Goal: Task Accomplishment & Management: Complete application form

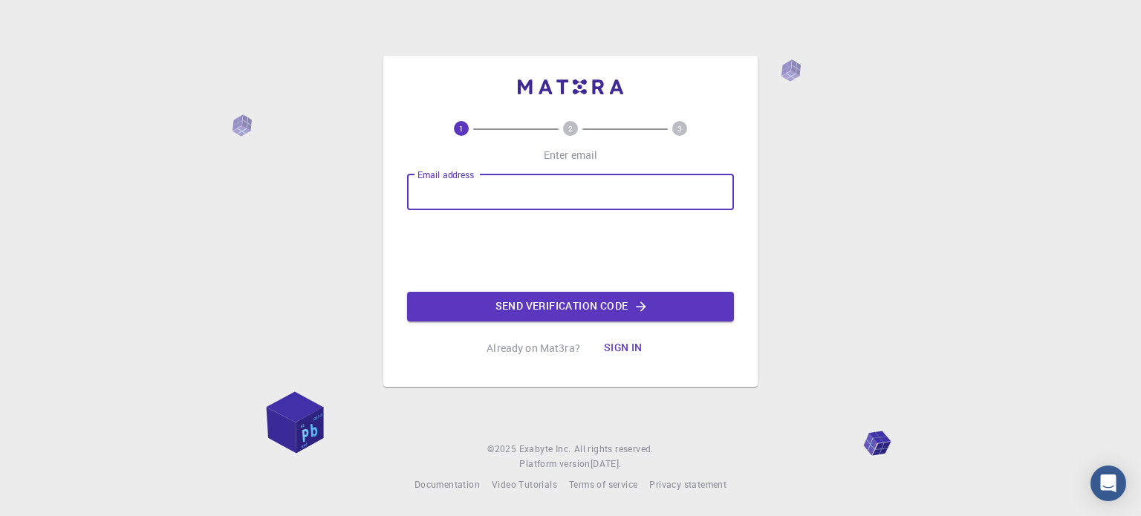
click at [562, 177] on input "Email address" at bounding box center [570, 193] width 327 height 36
type input "[EMAIL_ADDRESS][DOMAIN_NAME]"
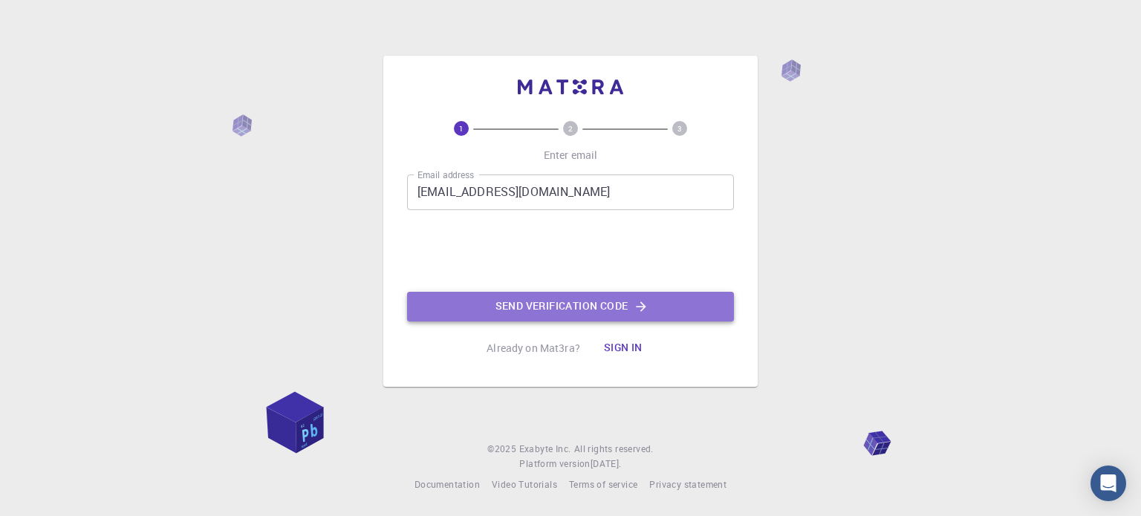
click at [506, 311] on button "Send verification code" at bounding box center [570, 307] width 327 height 30
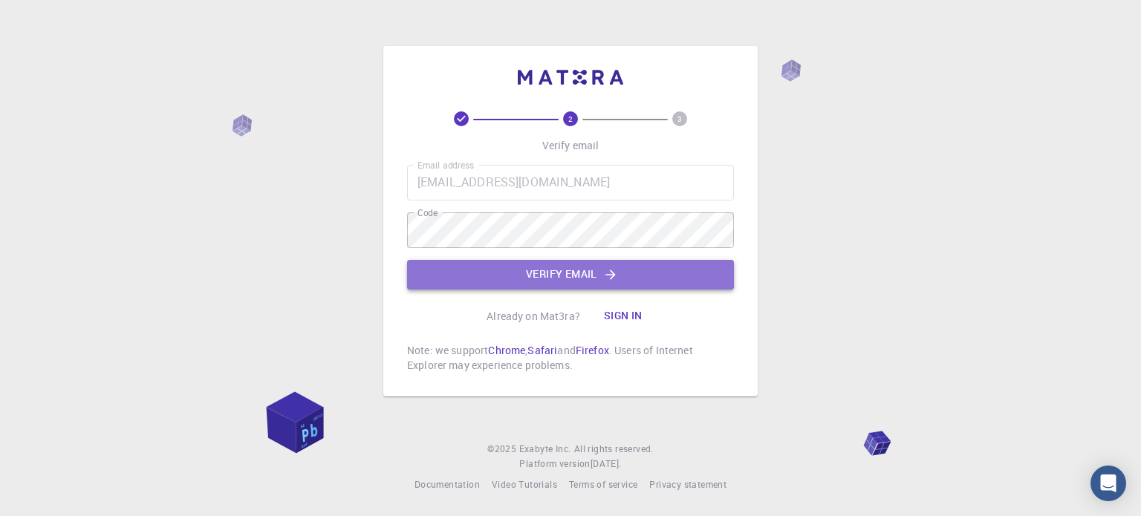
click at [556, 271] on button "Verify email" at bounding box center [570, 275] width 327 height 30
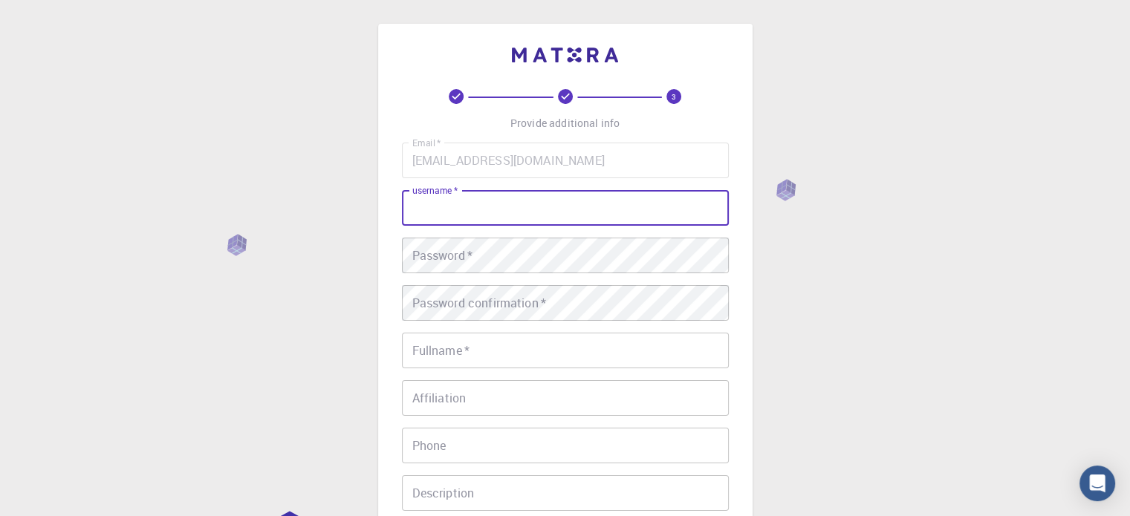
click at [588, 204] on input "username   *" at bounding box center [565, 208] width 327 height 36
type input "Susovanbt"
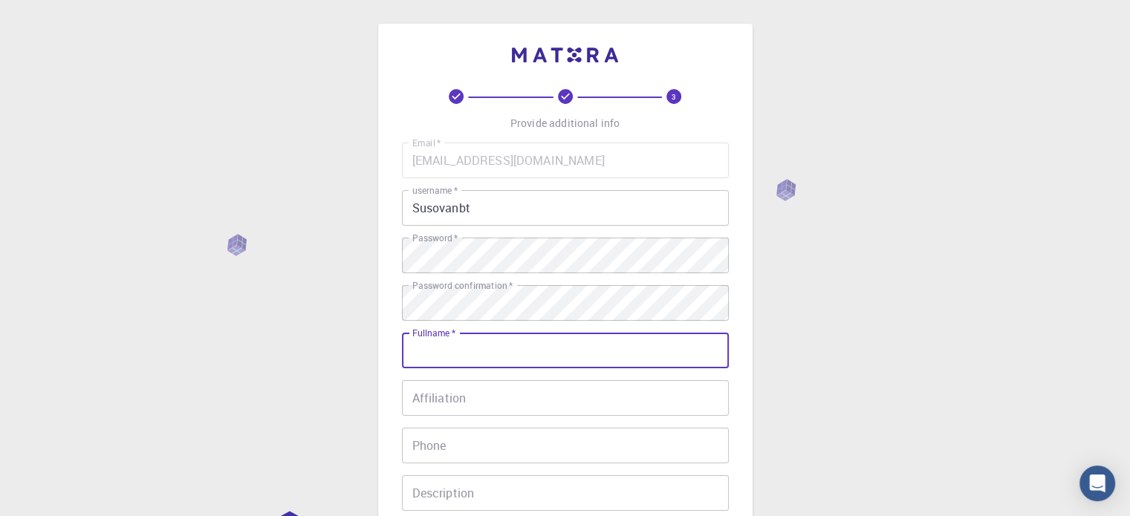
click at [528, 362] on input "Fullname   *" at bounding box center [565, 351] width 327 height 36
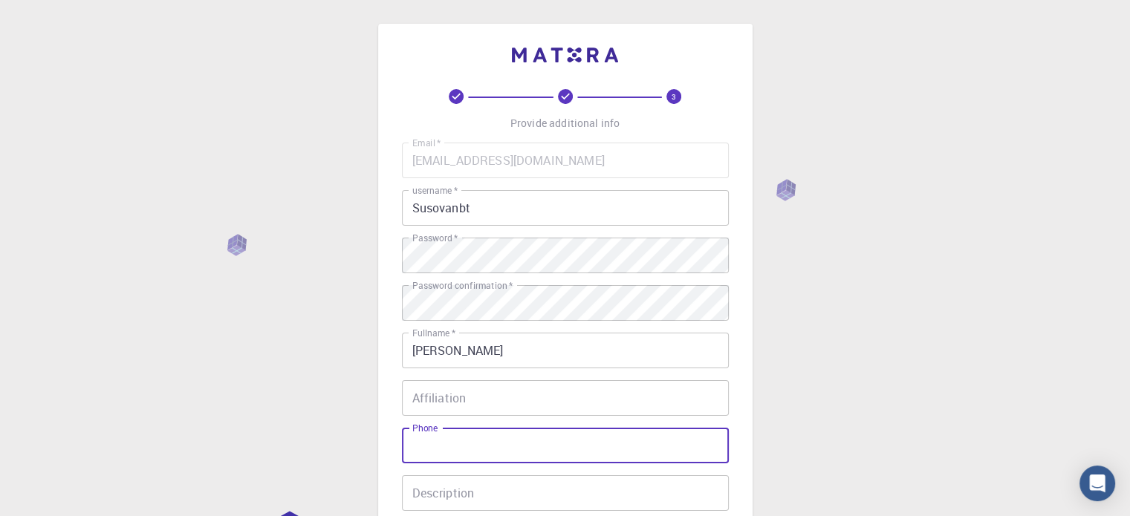
click at [454, 434] on input "Phone" at bounding box center [565, 446] width 327 height 36
click at [475, 348] on input "[PERSON_NAME]" at bounding box center [565, 351] width 327 height 36
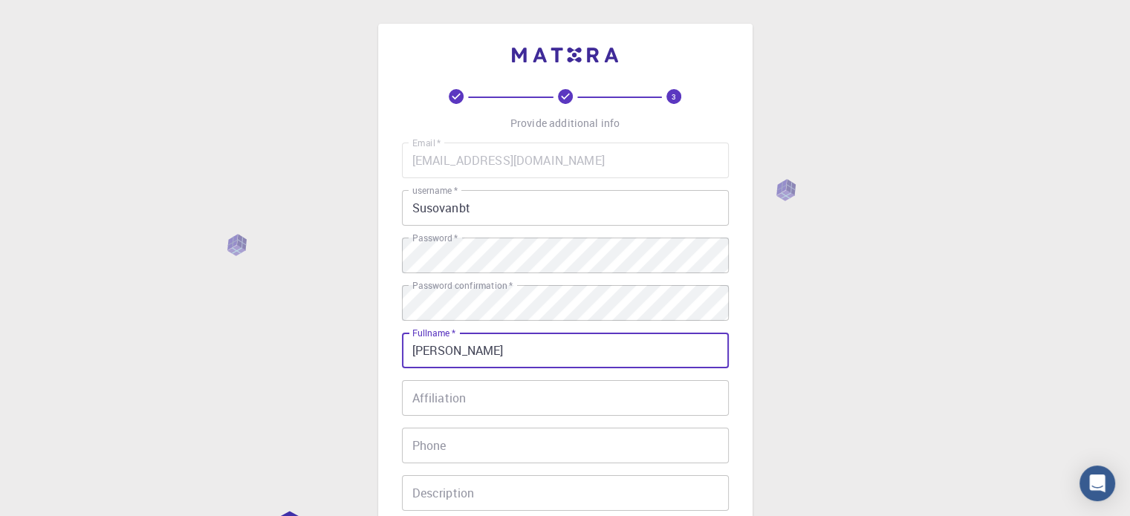
type input "[PERSON_NAME]"
click at [437, 400] on input "Affiliation" at bounding box center [565, 398] width 327 height 36
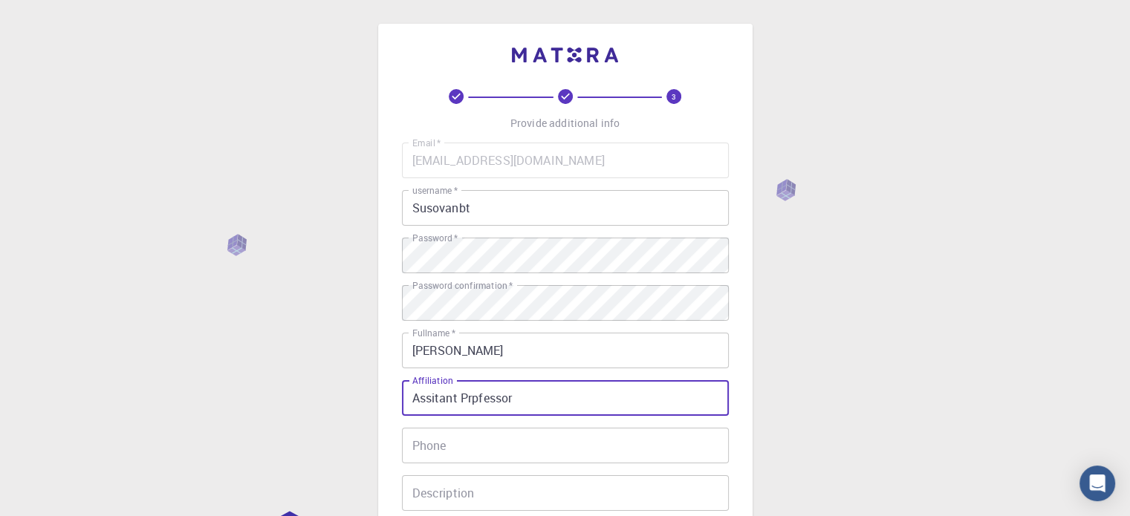
type input "Assitant Prpfessor"
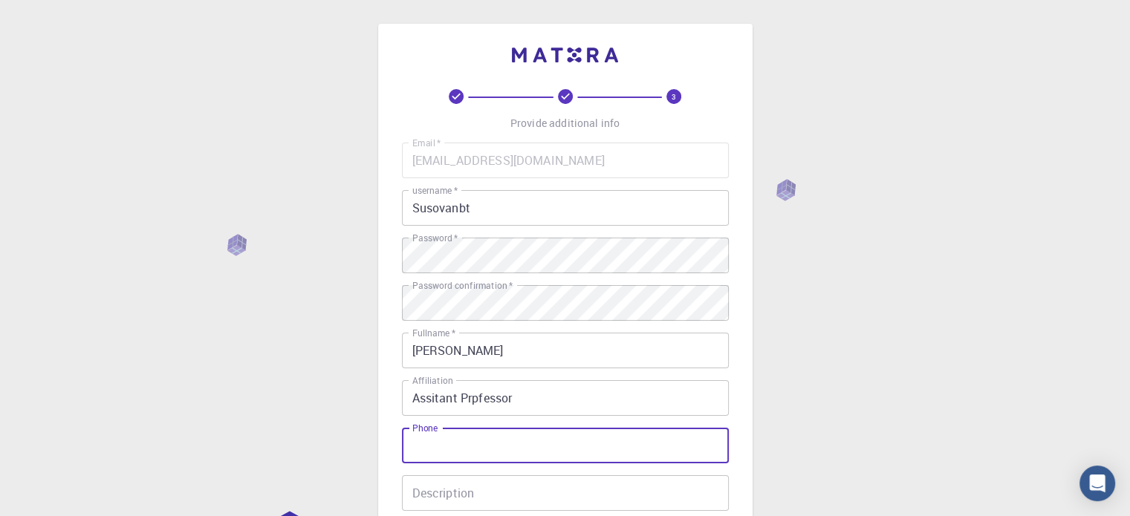
click at [518, 436] on input "Phone" at bounding box center [565, 446] width 327 height 36
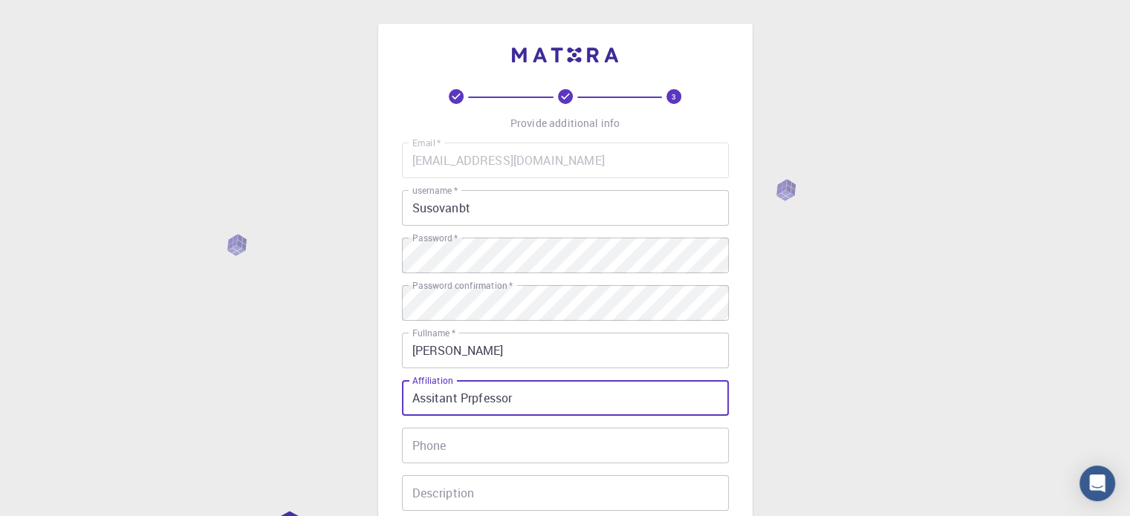
click at [645, 408] on input "Assitant Prpfessor" at bounding box center [565, 398] width 327 height 36
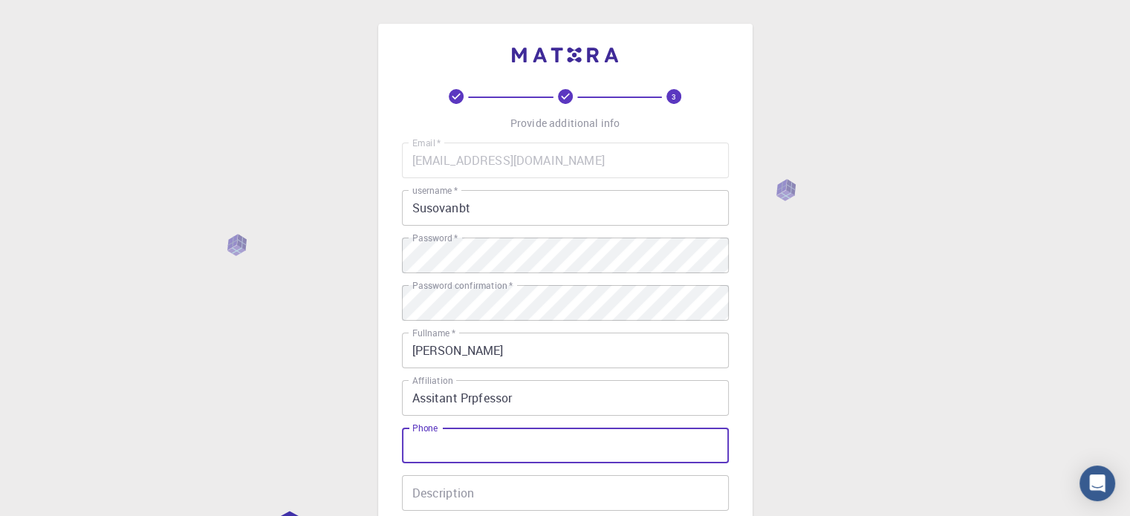
click at [571, 449] on input "Phone" at bounding box center [565, 446] width 327 height 36
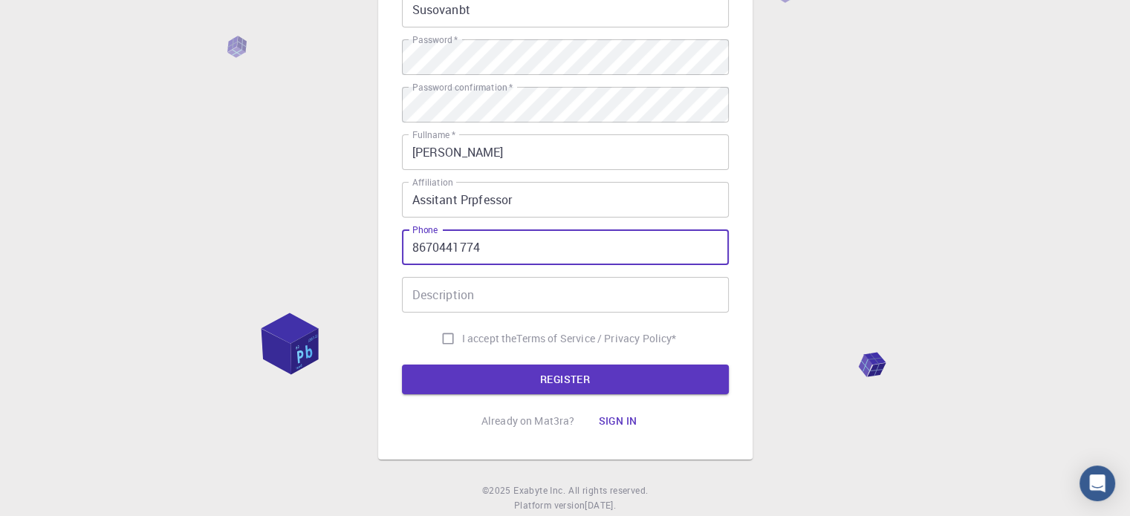
scroll to position [199, 0]
type input "8670441774"
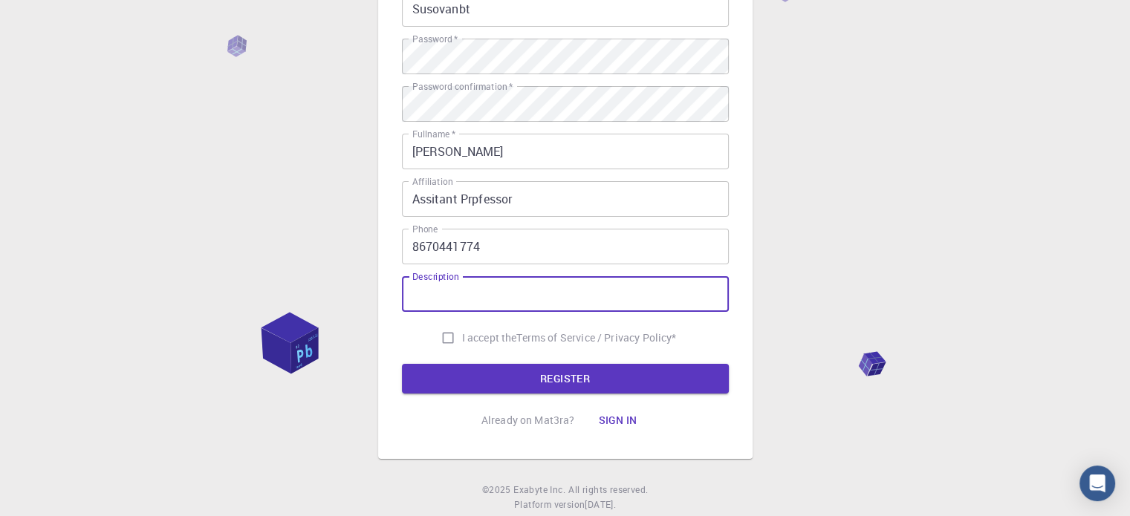
click at [565, 294] on input "Description" at bounding box center [565, 294] width 327 height 36
type input "Iwant to calculate dft"
click at [447, 338] on input "I accept the Terms of Service / Privacy Policy *" at bounding box center [448, 338] width 28 height 28
checkbox input "true"
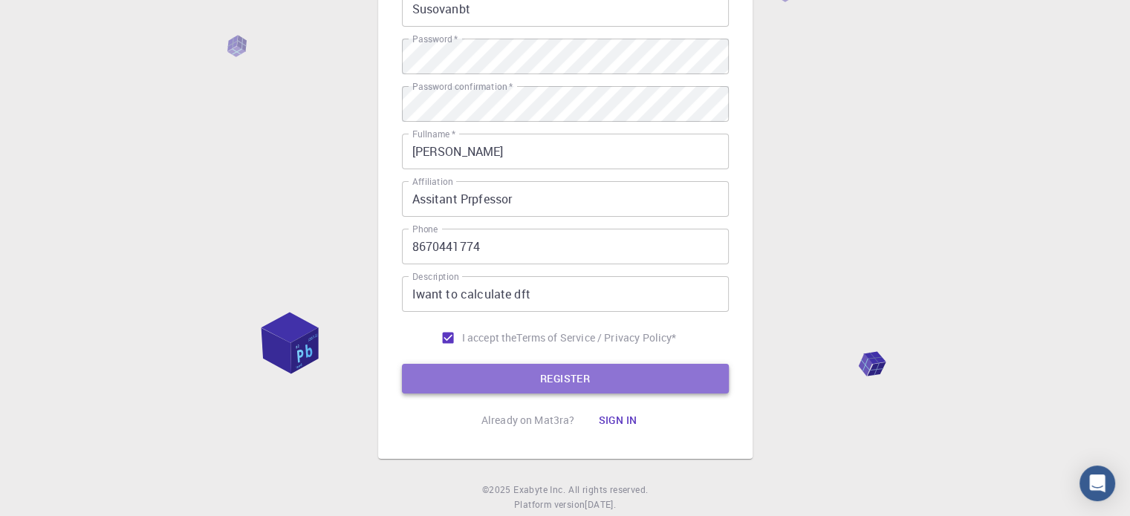
click at [496, 380] on button "REGISTER" at bounding box center [565, 379] width 327 height 30
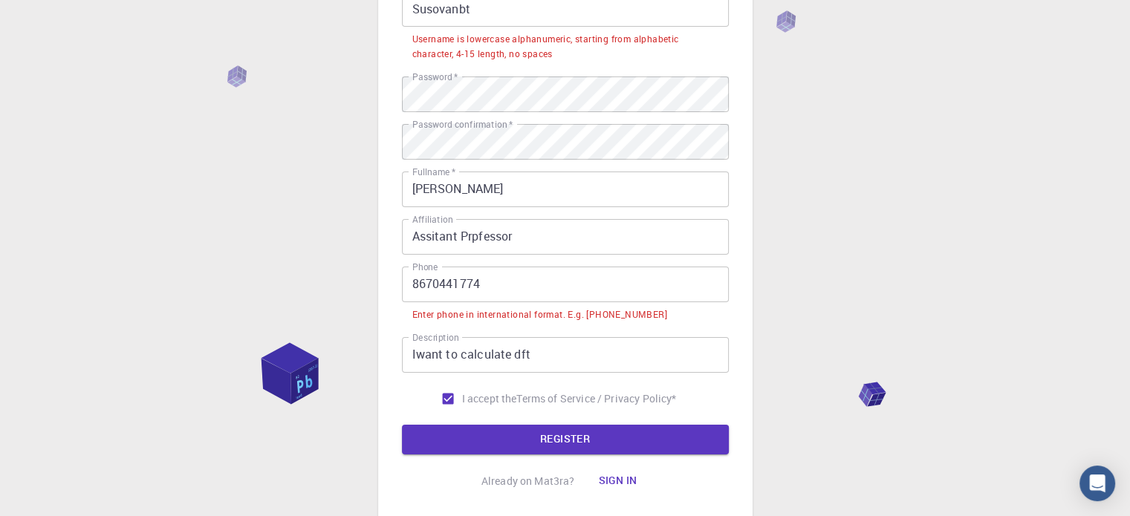
click at [412, 279] on input "8670441774" at bounding box center [565, 285] width 327 height 36
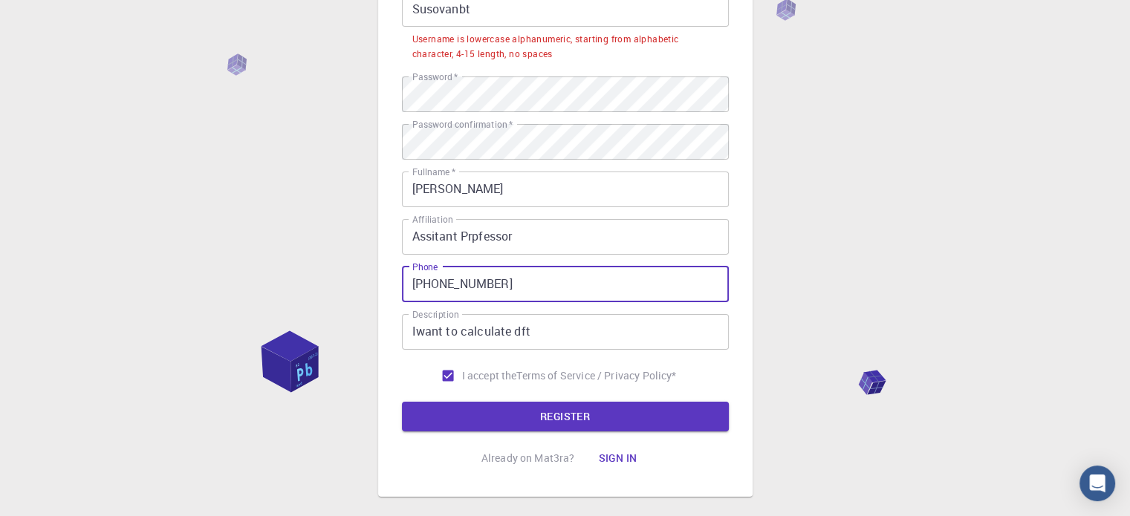
scroll to position [146, 0]
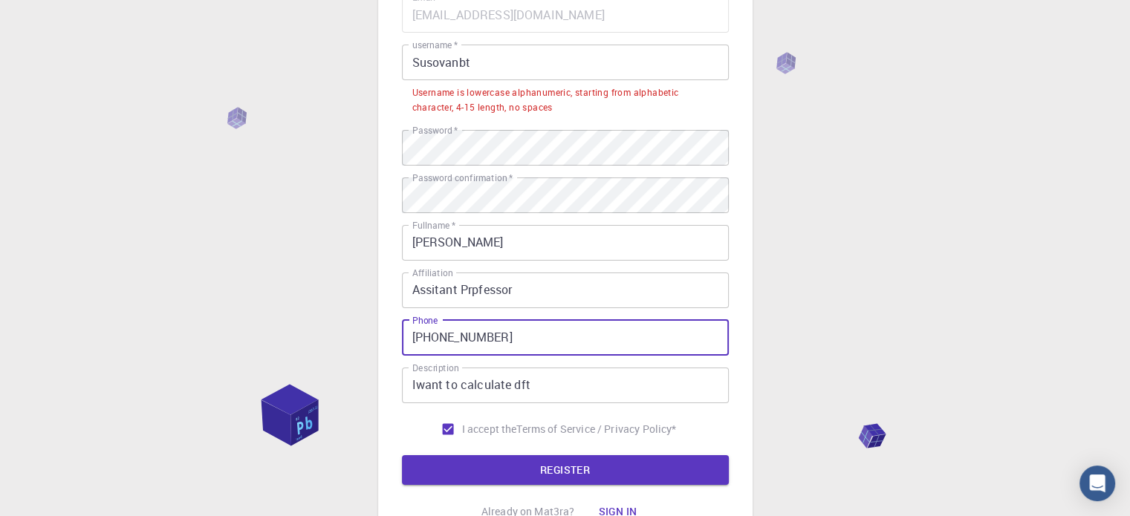
type input "[PHONE_NUMBER]"
click at [519, 56] on input "Susovanbt" at bounding box center [565, 63] width 327 height 36
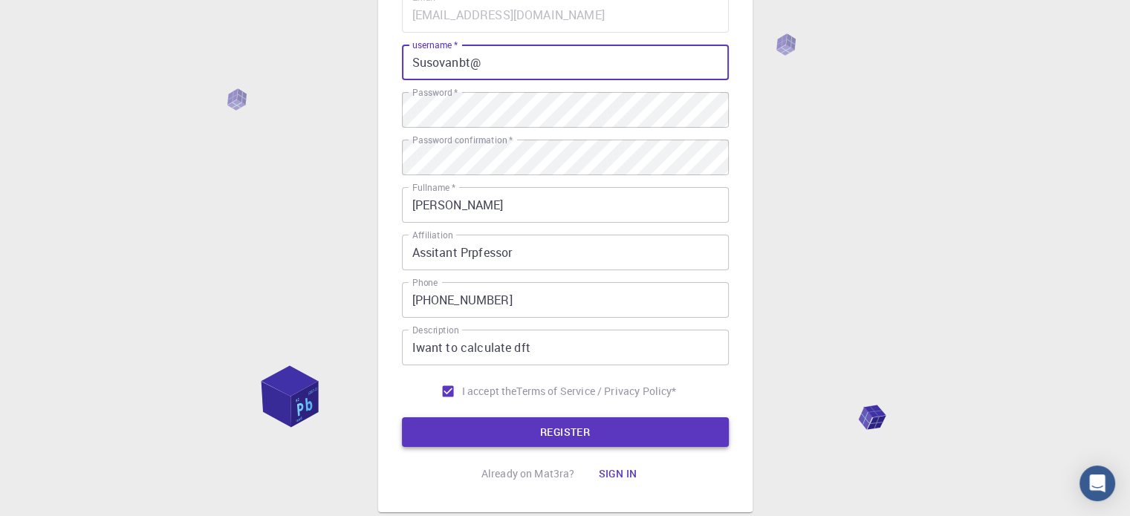
click at [573, 436] on button "REGISTER" at bounding box center [565, 432] width 327 height 30
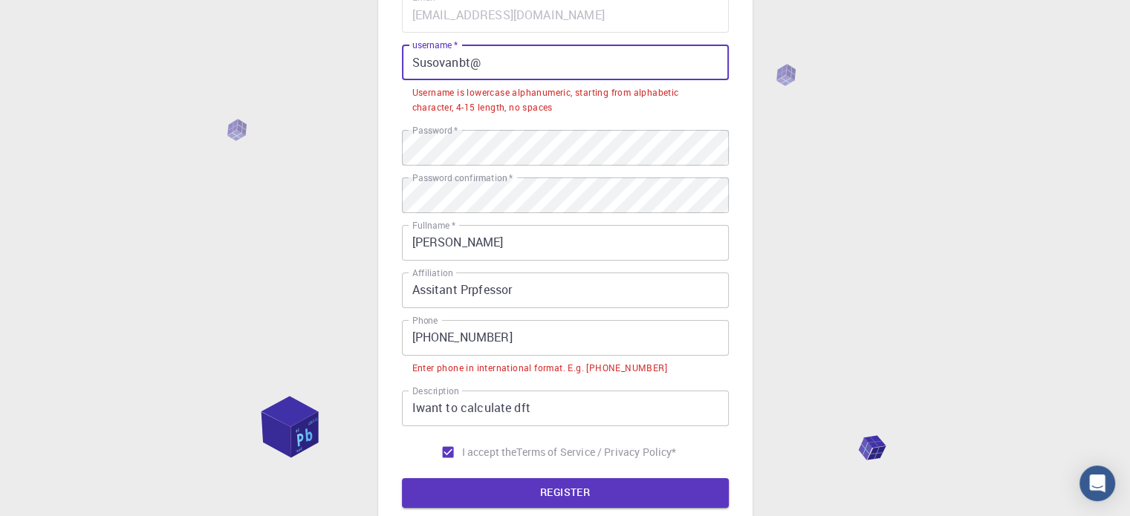
click at [493, 61] on input "Susovanbt@" at bounding box center [565, 63] width 327 height 36
click at [456, 74] on input "Susovanbt@" at bounding box center [565, 63] width 327 height 36
click at [465, 68] on input "Susovanbt@" at bounding box center [565, 63] width 327 height 36
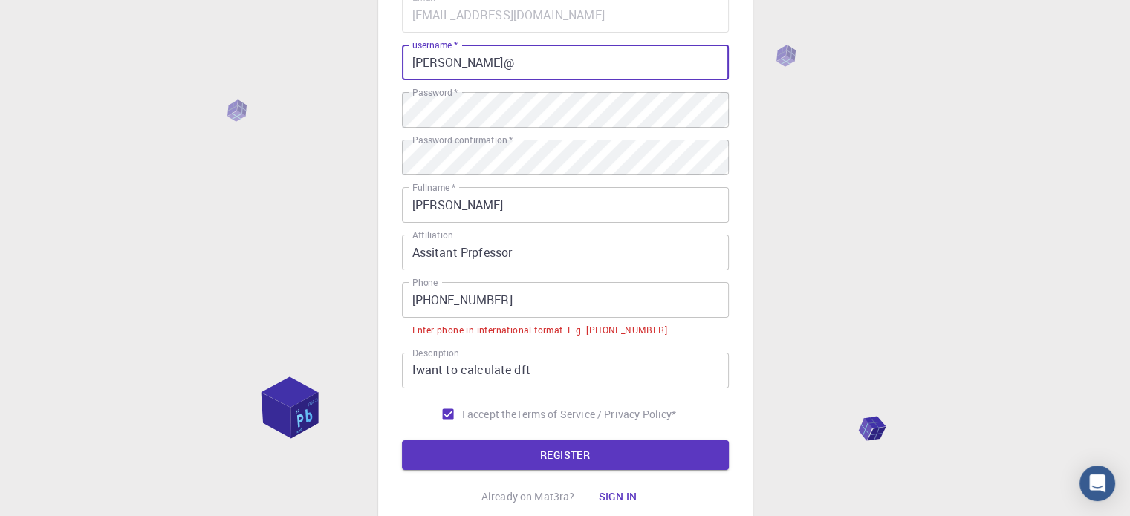
click at [470, 65] on input "[PERSON_NAME]@" at bounding box center [565, 63] width 327 height 36
type input "[PERSON_NAME]@234"
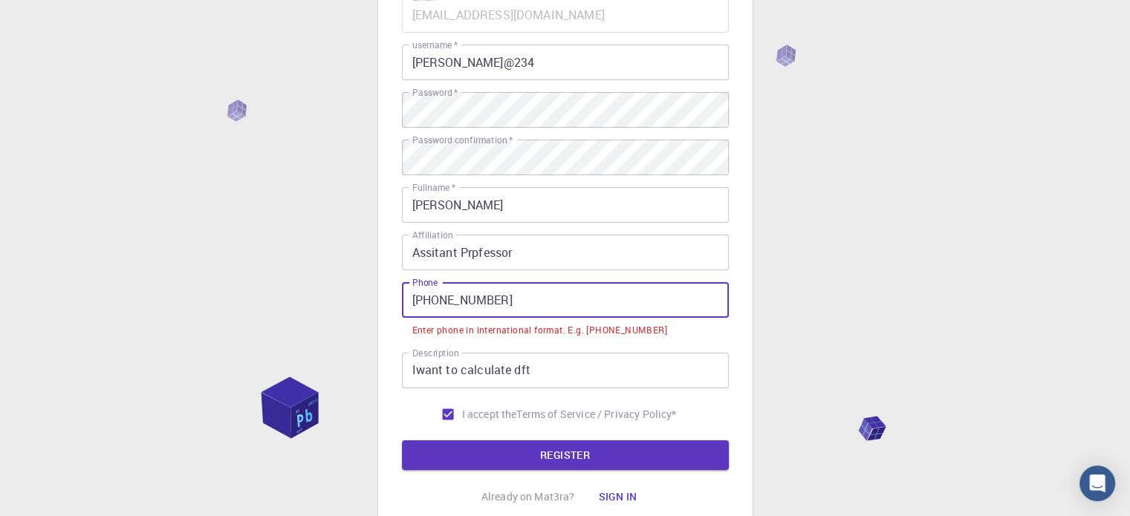
click at [437, 296] on input "[PHONE_NUMBER]" at bounding box center [565, 300] width 327 height 36
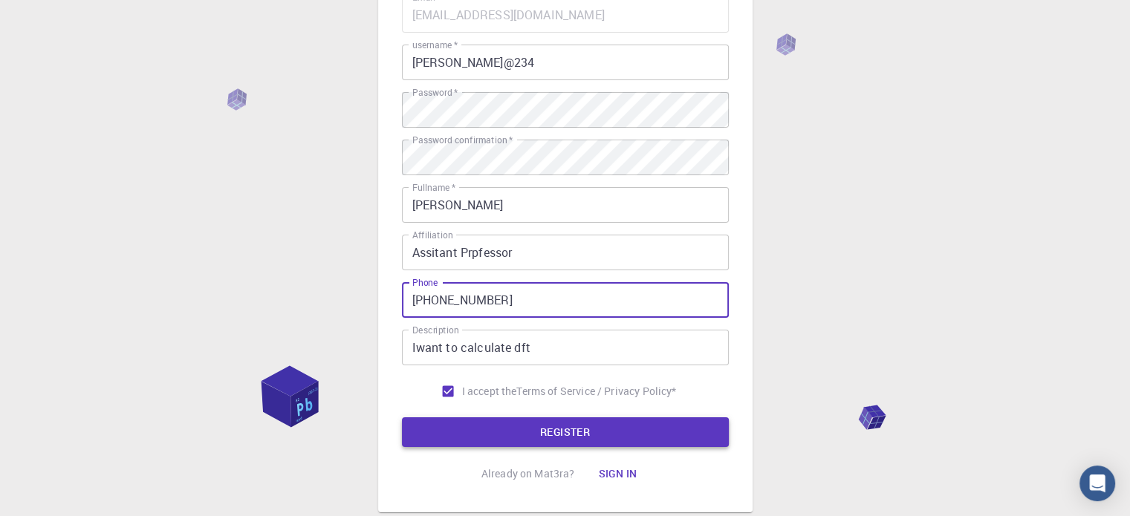
type input "[PHONE_NUMBER]"
click at [495, 428] on button "REGISTER" at bounding box center [565, 432] width 327 height 30
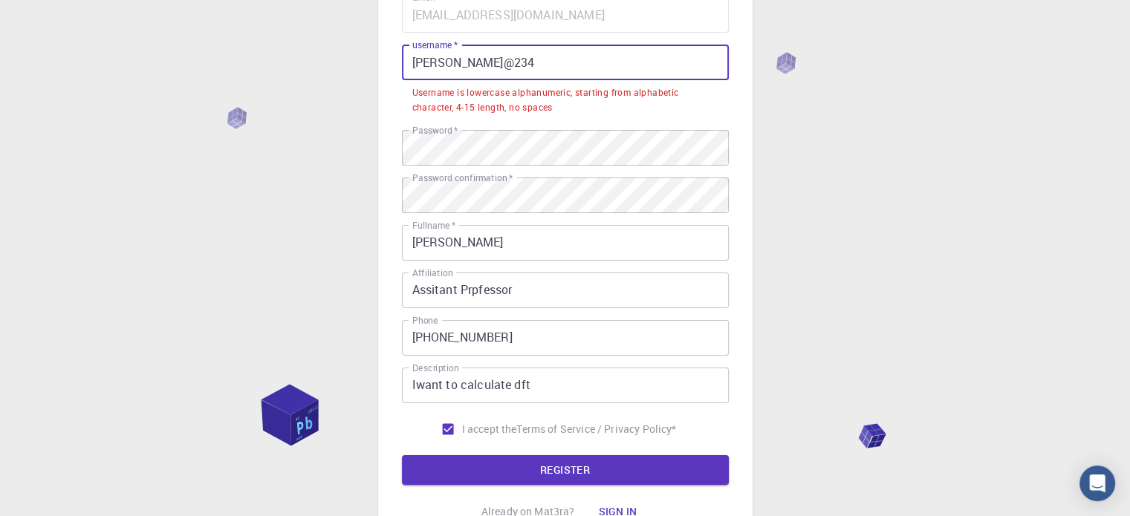
click at [417, 58] on input "[PERSON_NAME]@234" at bounding box center [565, 63] width 327 height 36
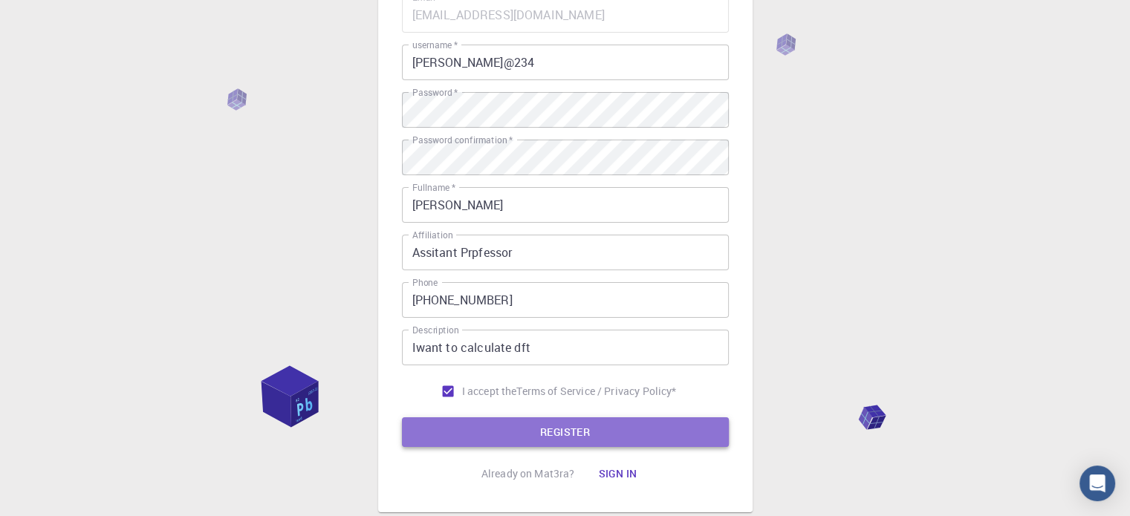
click at [458, 430] on button "REGISTER" at bounding box center [565, 432] width 327 height 30
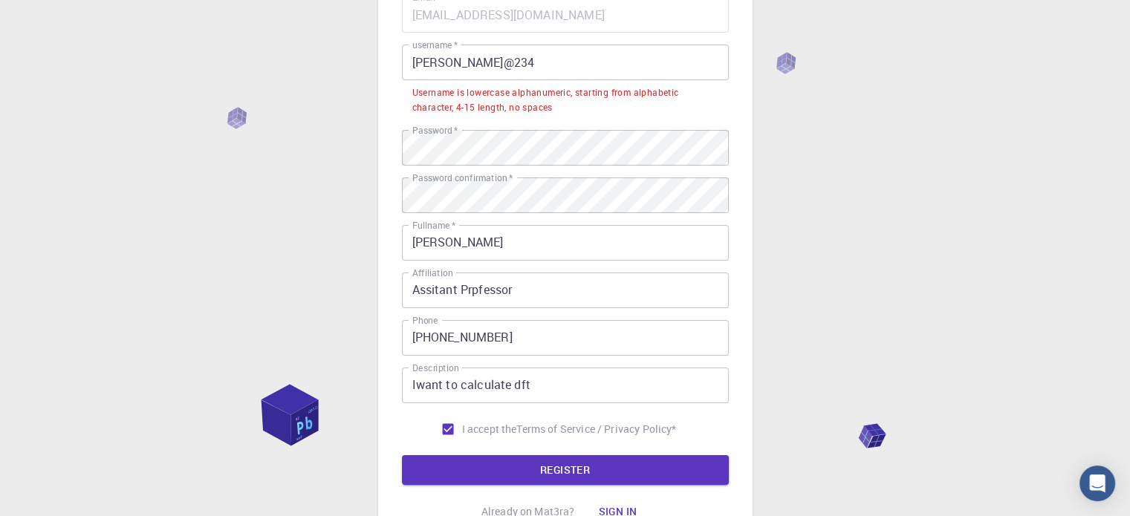
click at [474, 68] on input "[PERSON_NAME]@234" at bounding box center [565, 63] width 327 height 36
click at [469, 68] on input "[PERSON_NAME]@234" at bounding box center [565, 63] width 327 height 36
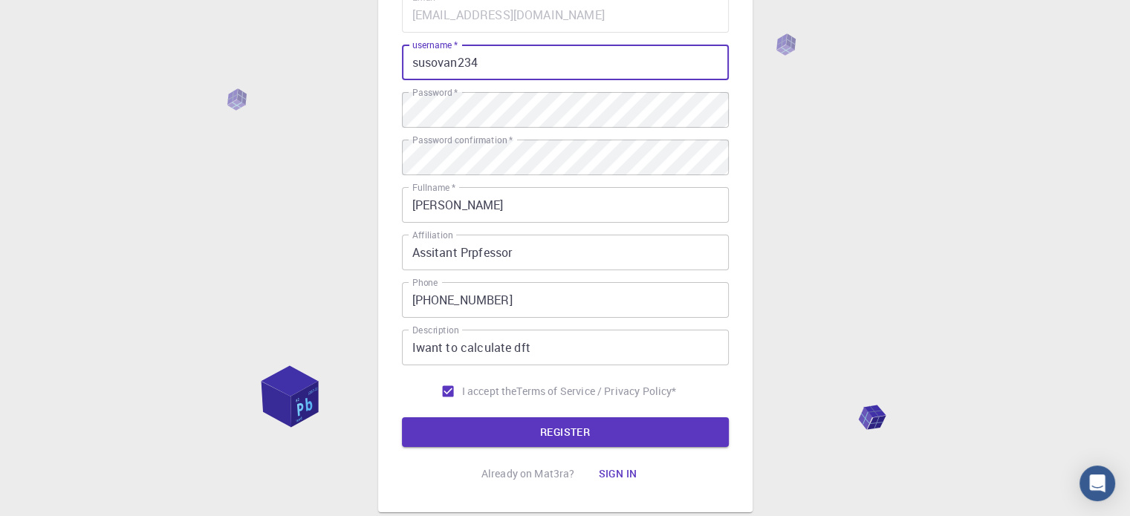
drag, startPoint x: 469, startPoint y: 68, endPoint x: 499, endPoint y: 293, distance: 227.0
click at [499, 293] on div "Email   * [EMAIL_ADDRESS][DOMAIN_NAME] Email   * username   * susovan234 userna…" at bounding box center [565, 201] width 327 height 409
type input "susovan234"
click at [489, 426] on button "REGISTER" at bounding box center [565, 432] width 327 height 30
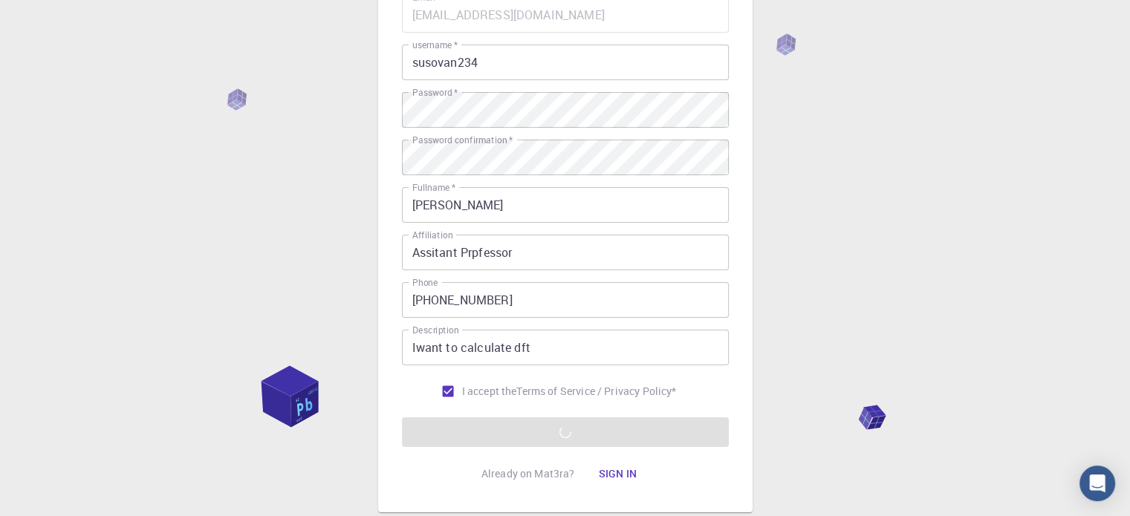
scroll to position [0, 0]
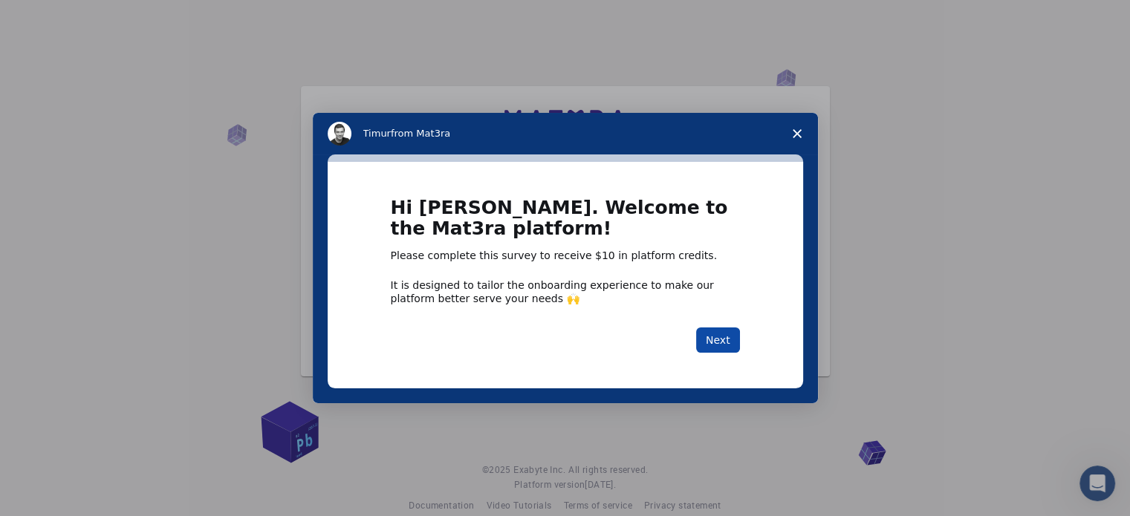
click at [727, 333] on button "Next" at bounding box center [718, 340] width 44 height 25
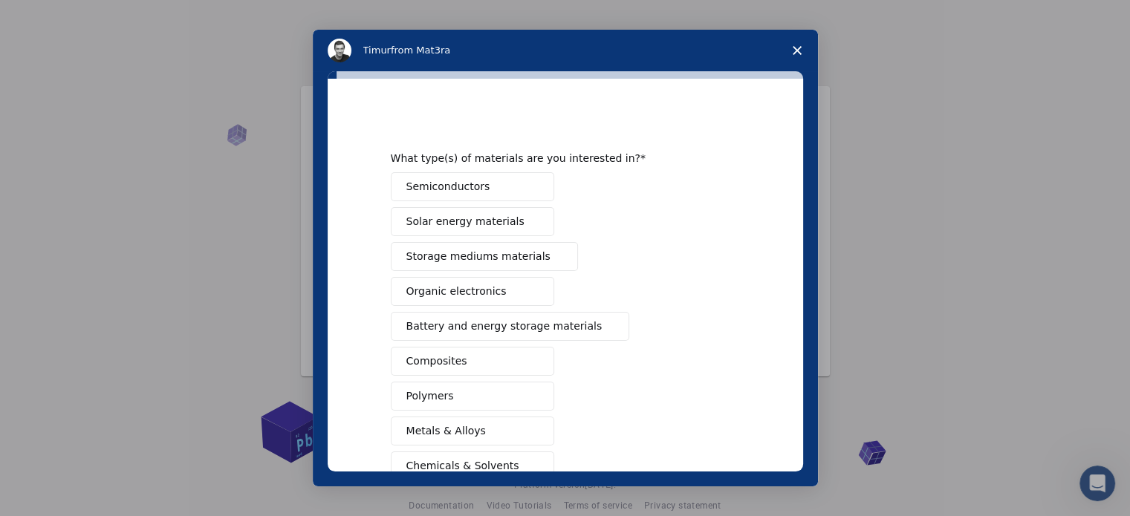
click at [793, 51] on icon "Close survey" at bounding box center [797, 50] width 9 height 9
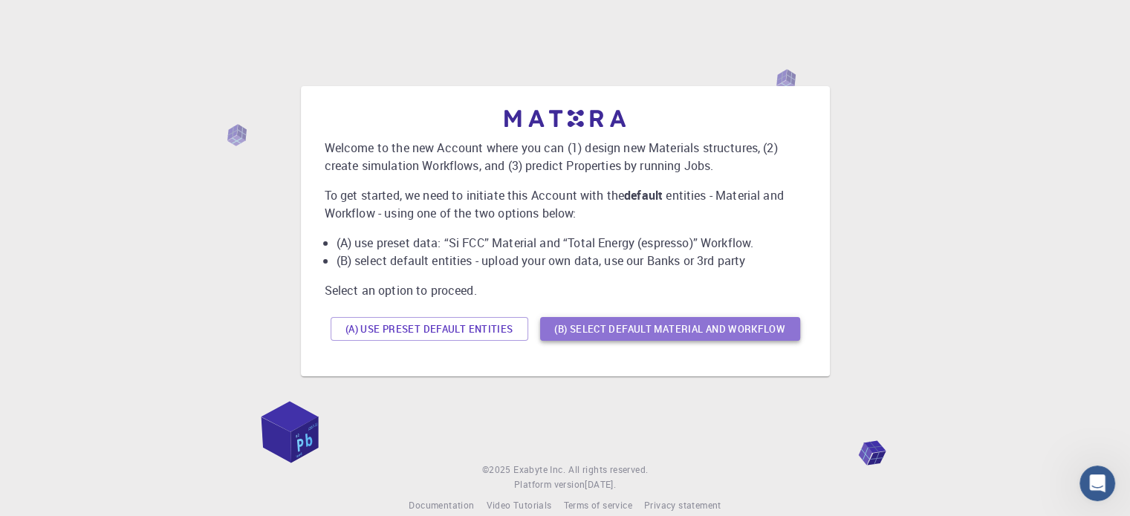
click at [629, 329] on button "(B) Select default material and workflow" at bounding box center [670, 329] width 260 height 24
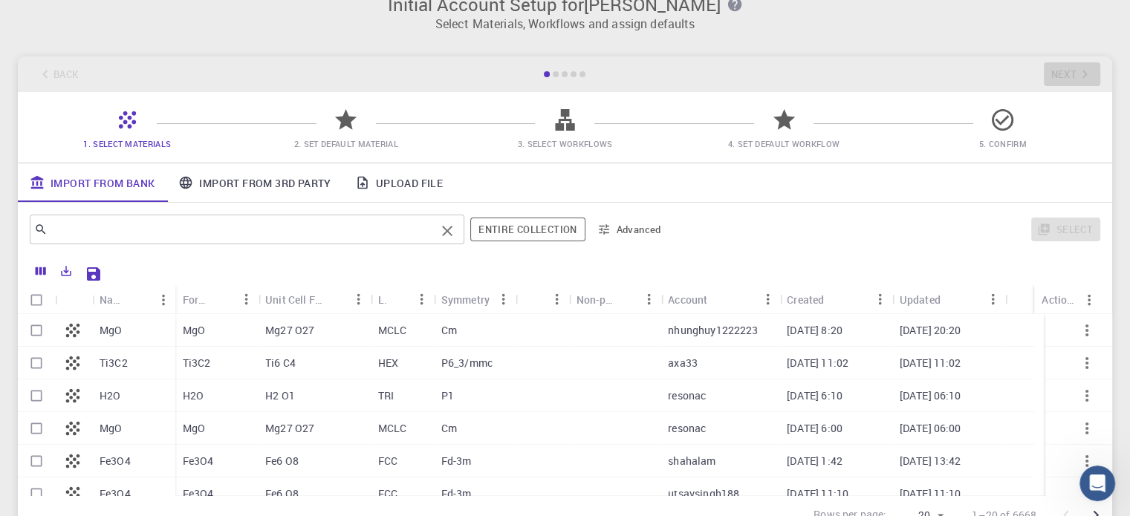
scroll to position [12, 0]
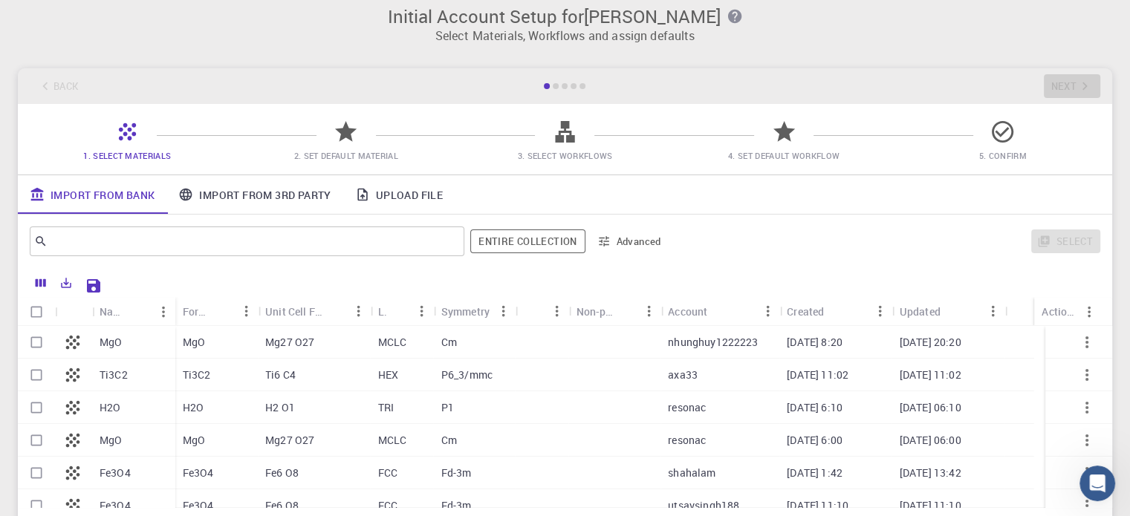
click at [279, 193] on link "Import From 3rd Party" at bounding box center [254, 194] width 176 height 39
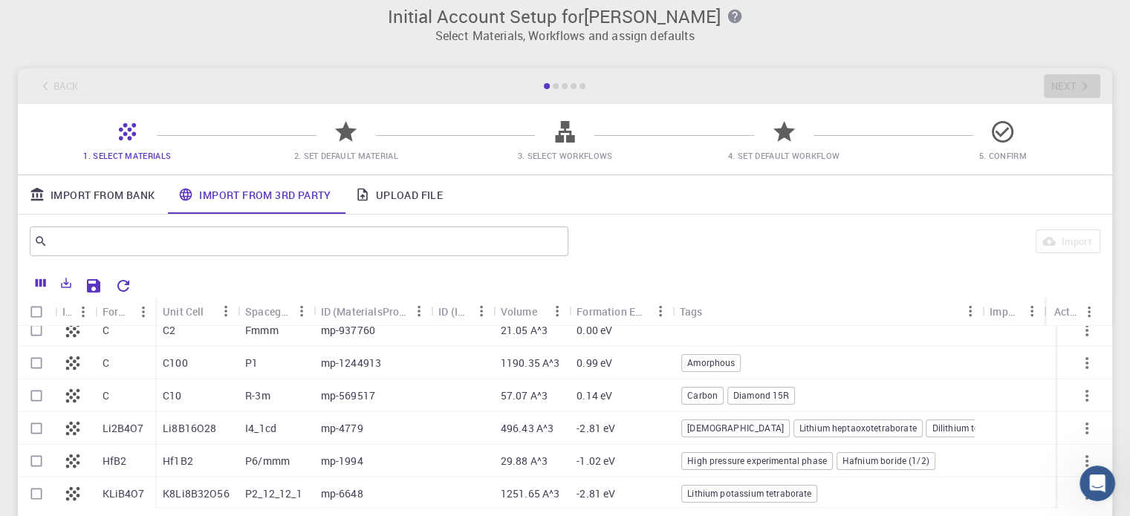
scroll to position [0, 0]
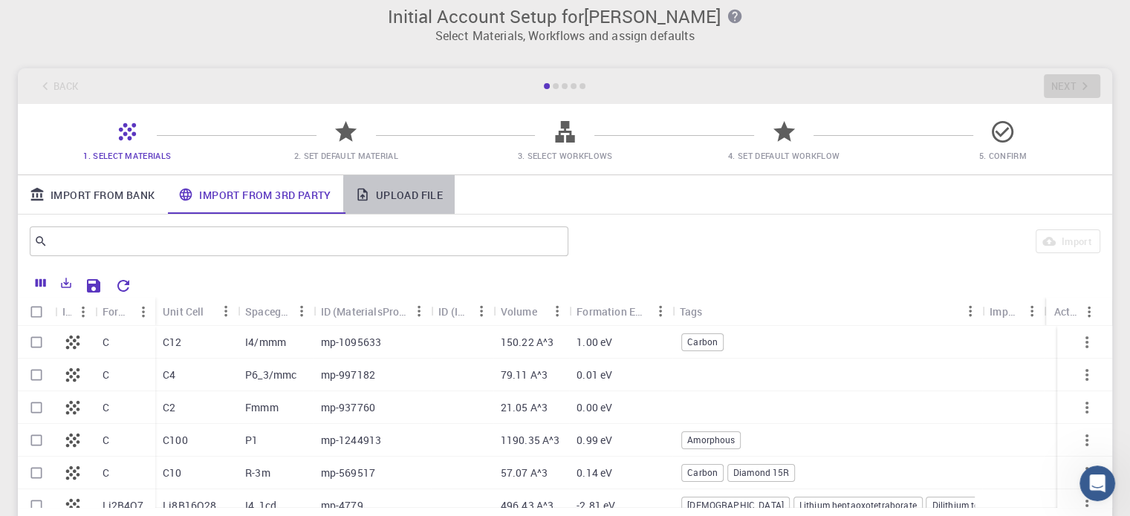
click at [377, 195] on link "Upload File" at bounding box center [398, 194] width 111 height 39
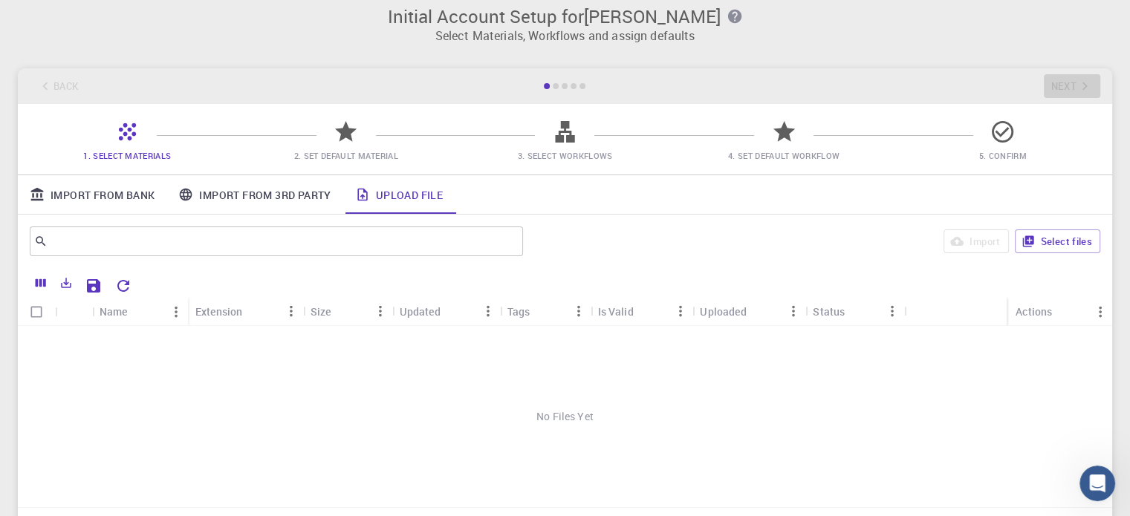
click at [119, 198] on link "Import From Bank" at bounding box center [92, 194] width 149 height 39
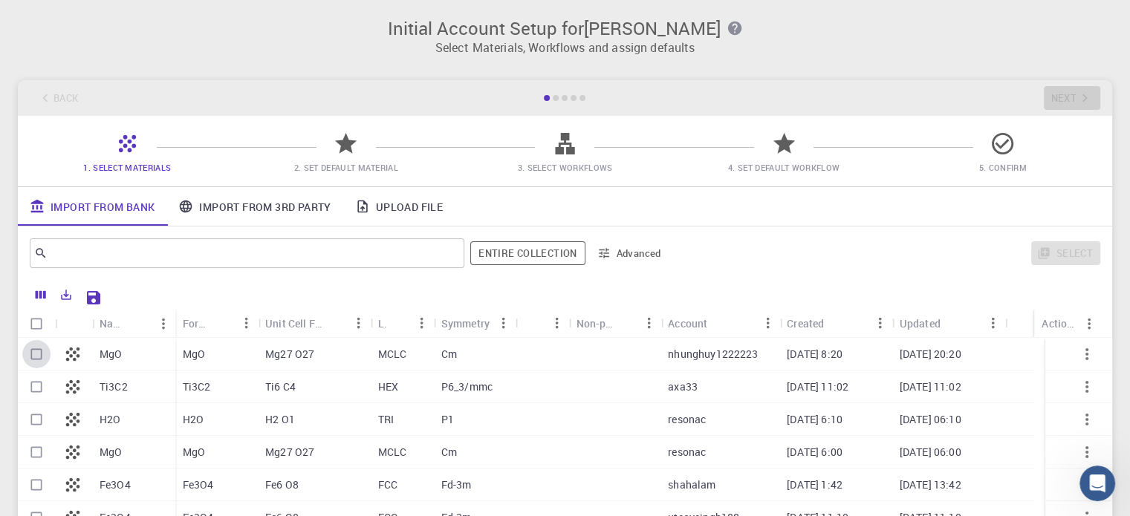
click at [34, 357] on input "Select row" at bounding box center [36, 354] width 28 height 28
checkbox input "true"
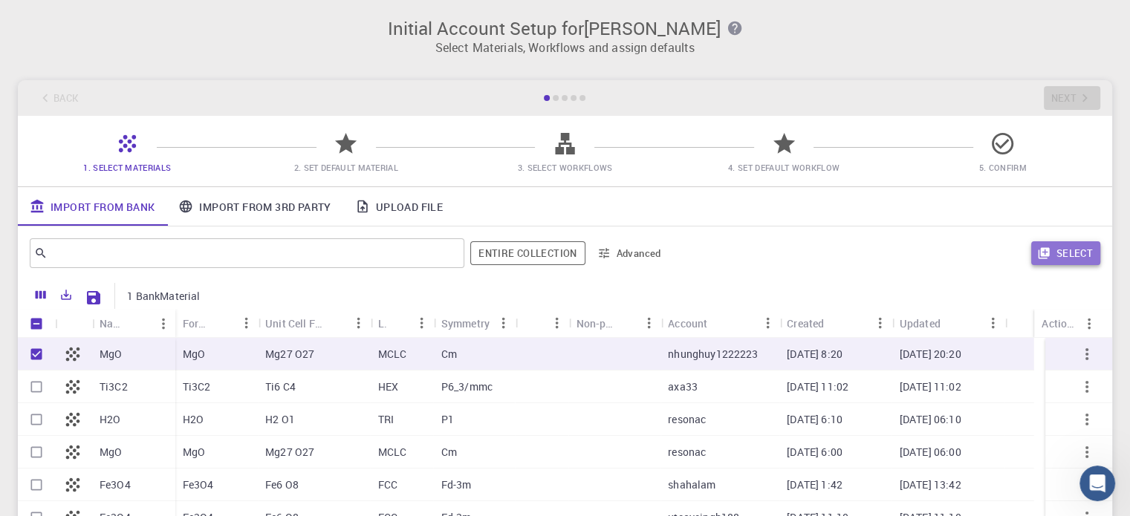
click at [1076, 258] on button "Select" at bounding box center [1065, 253] width 69 height 24
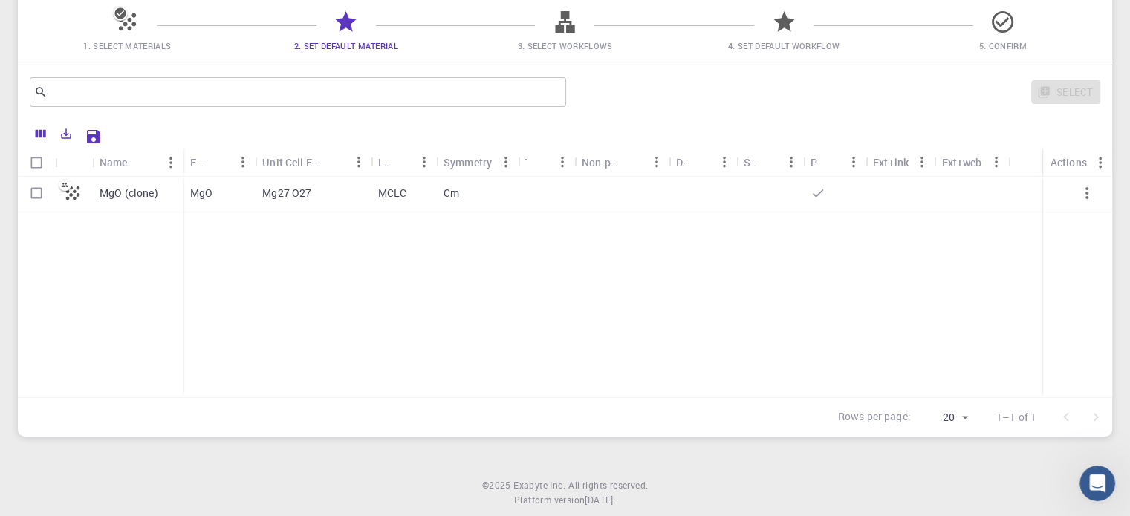
scroll to position [125, 0]
click at [41, 188] on input "Select row" at bounding box center [36, 190] width 28 height 28
checkbox input "true"
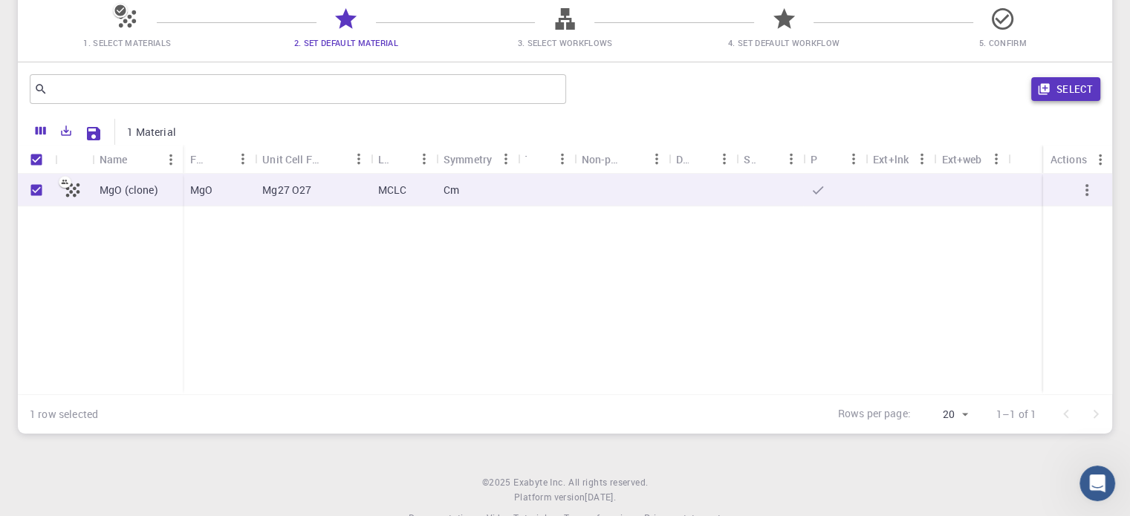
click at [1067, 92] on button "Select" at bounding box center [1065, 89] width 69 height 24
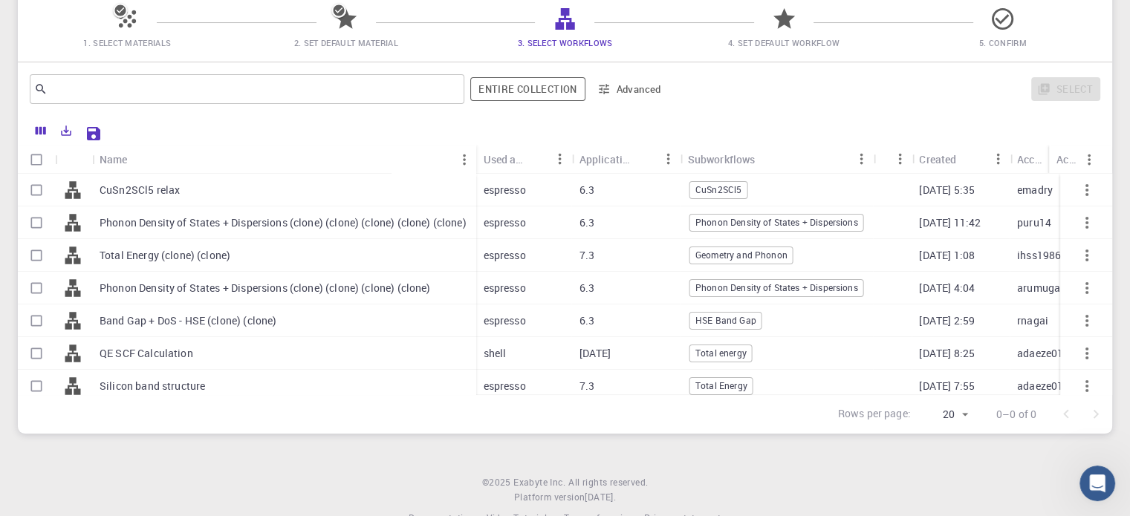
scroll to position [68, 0]
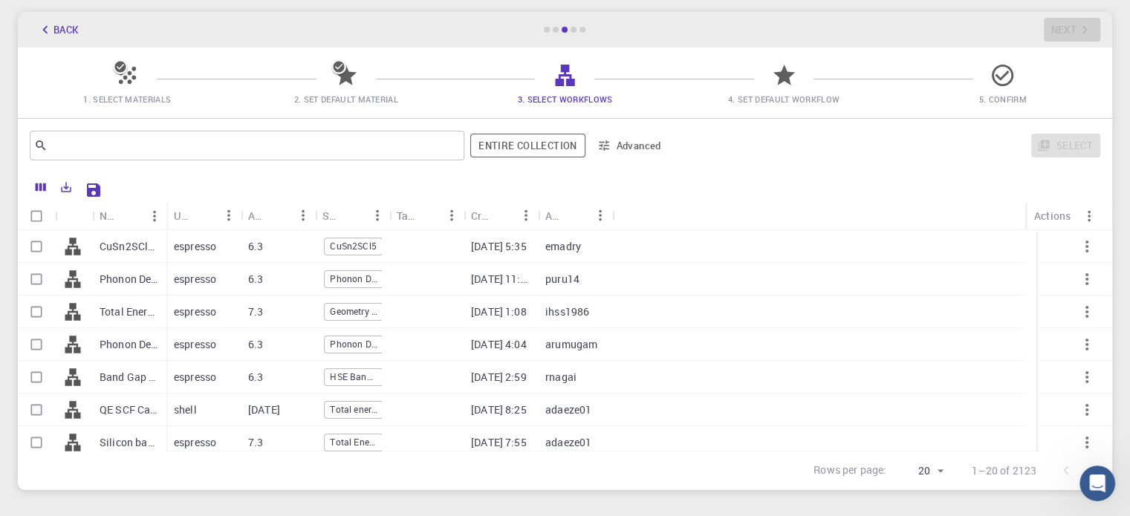
click at [280, 253] on div "6.3" at bounding box center [278, 246] width 74 height 33
checkbox input "true"
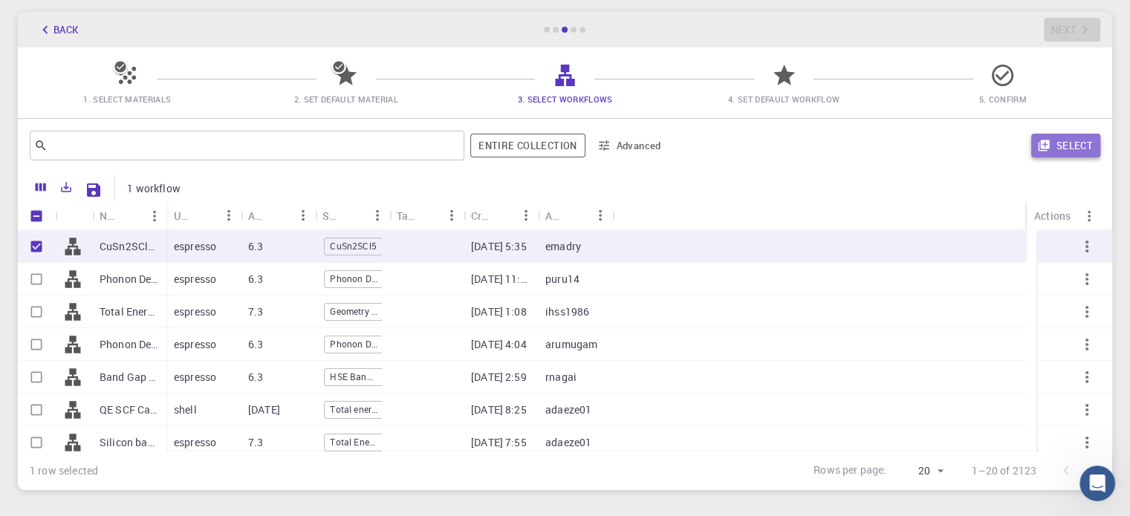
click at [1047, 147] on icon "button" at bounding box center [1043, 145] width 11 height 11
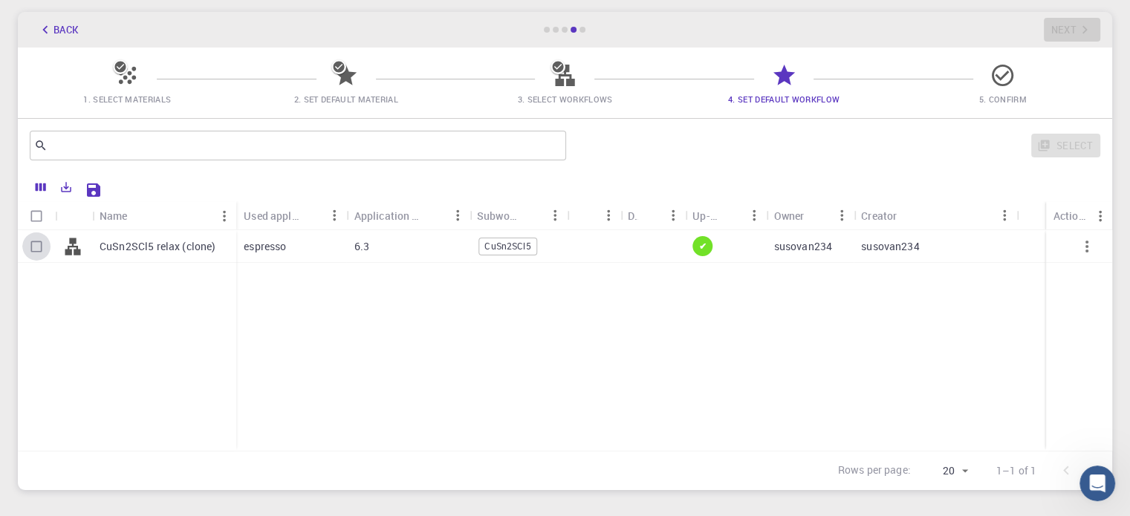
click at [30, 246] on input "Select row" at bounding box center [36, 247] width 28 height 28
checkbox input "true"
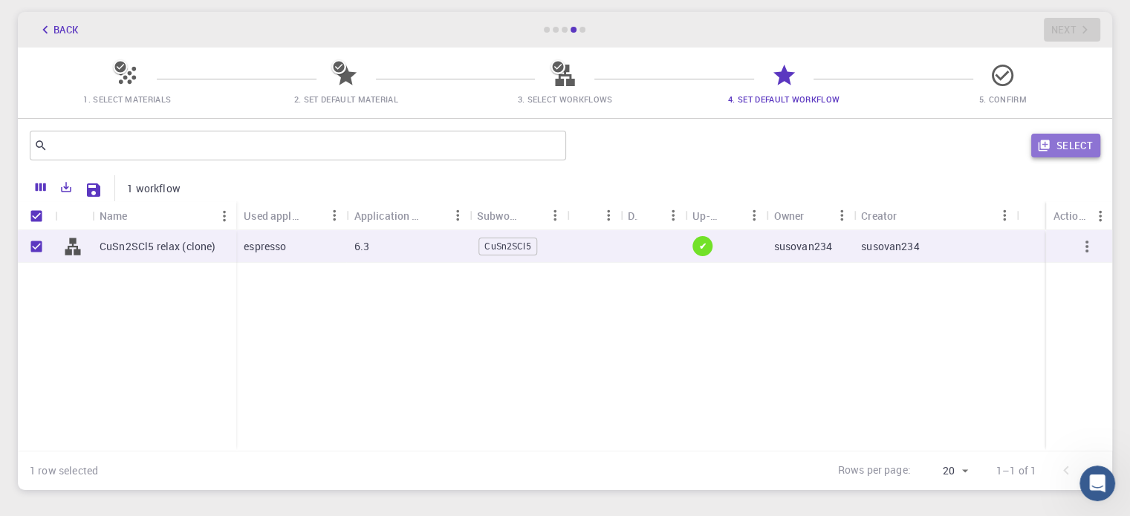
click at [1075, 143] on button "Select" at bounding box center [1065, 146] width 69 height 24
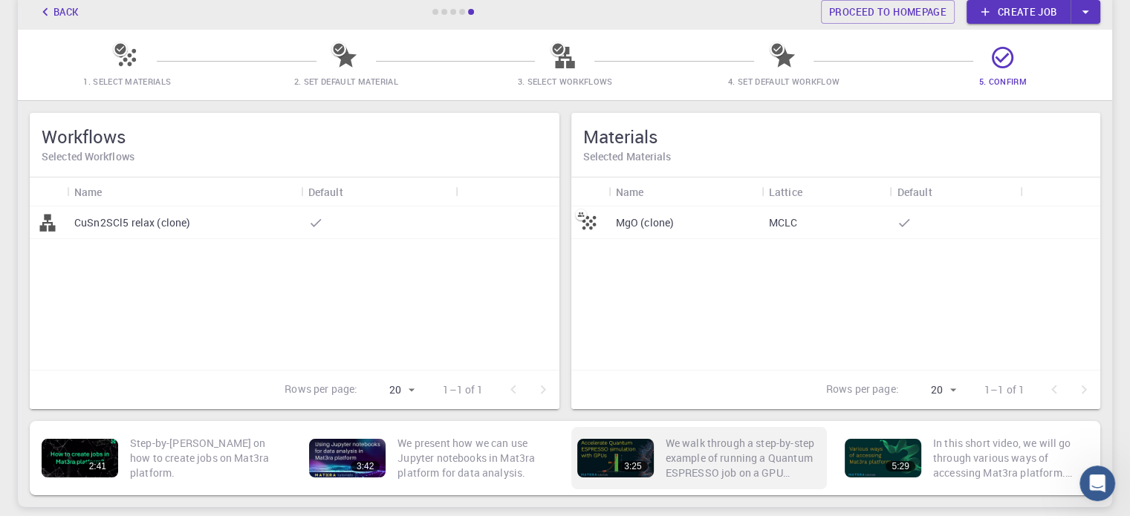
scroll to position [0, 0]
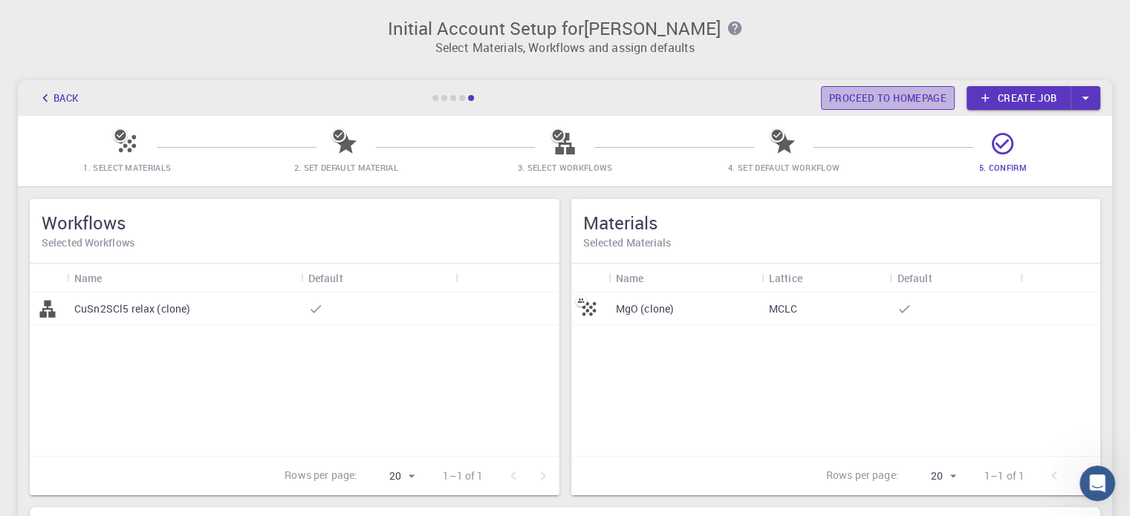
click at [883, 89] on link "Proceed to homepage" at bounding box center [888, 98] width 134 height 24
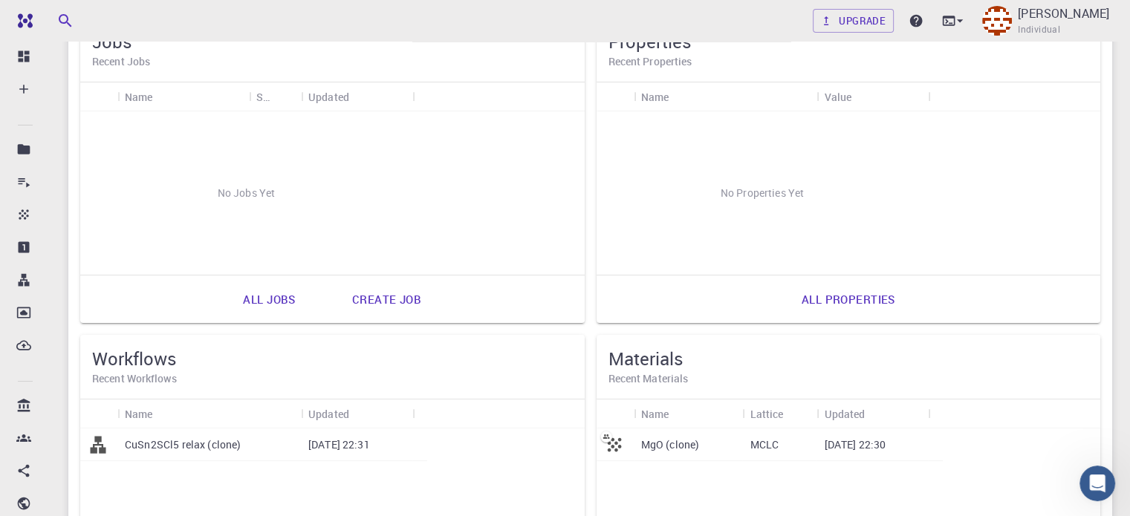
scroll to position [143, 0]
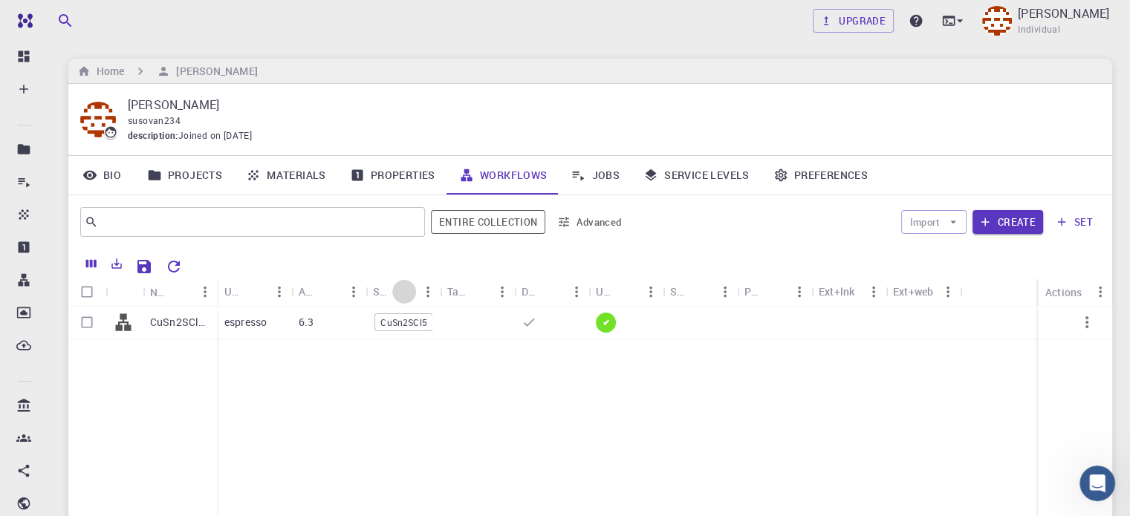
click at [400, 298] on icon "Sort" at bounding box center [404, 292] width 16 height 16
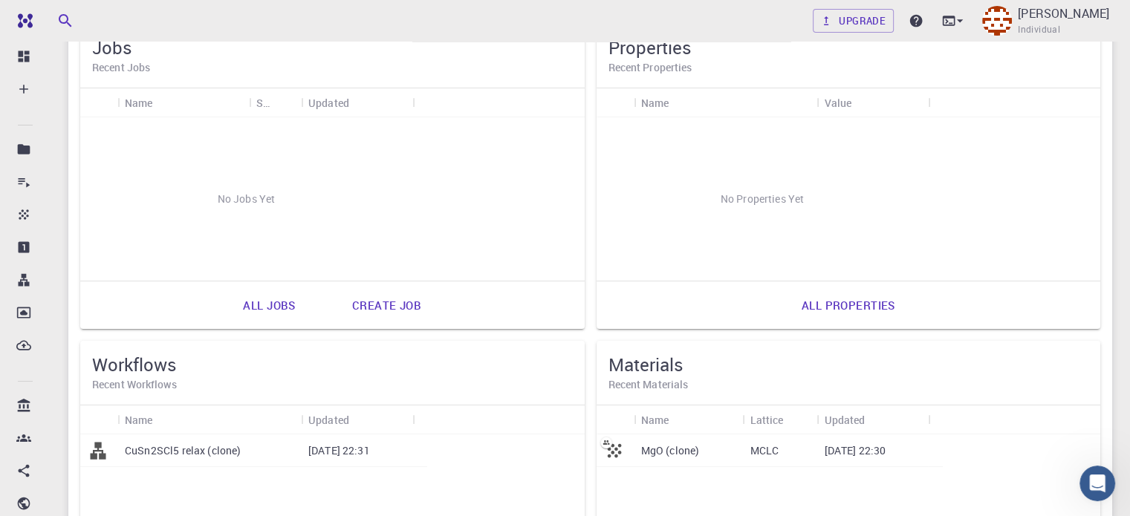
scroll to position [28, 0]
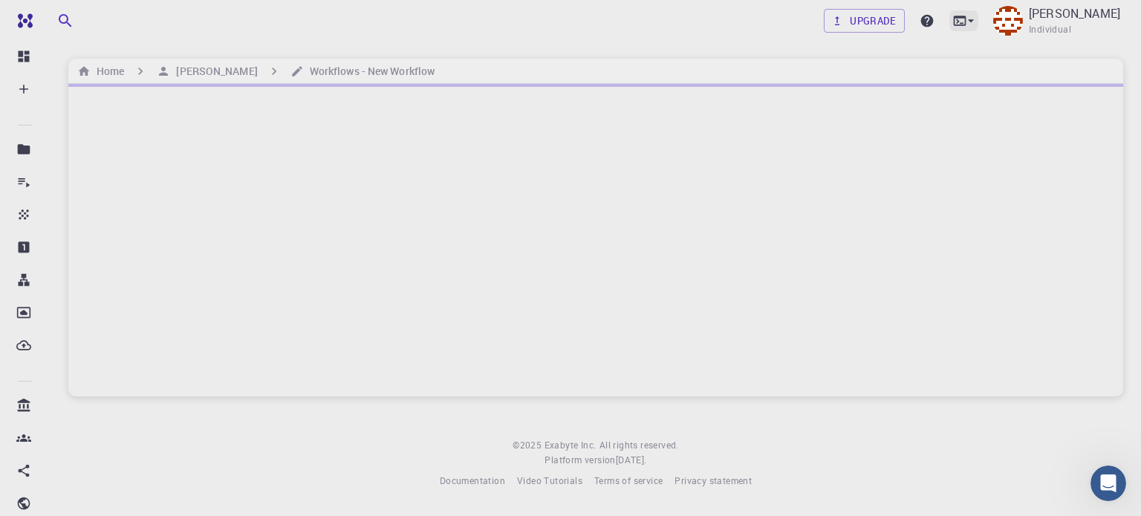
click at [978, 23] on icon at bounding box center [970, 20] width 15 height 15
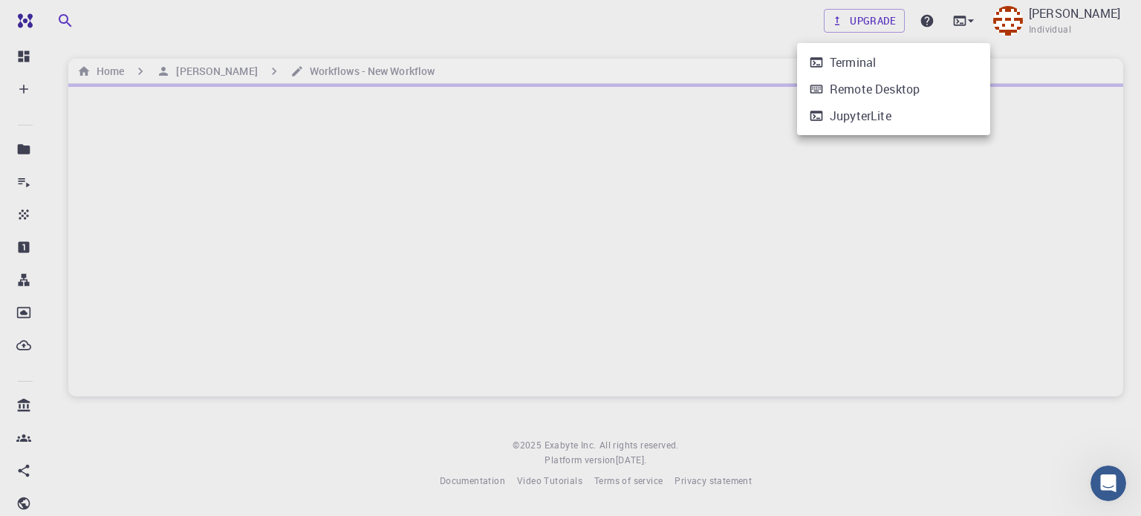
click at [744, 239] on div at bounding box center [570, 258] width 1141 height 516
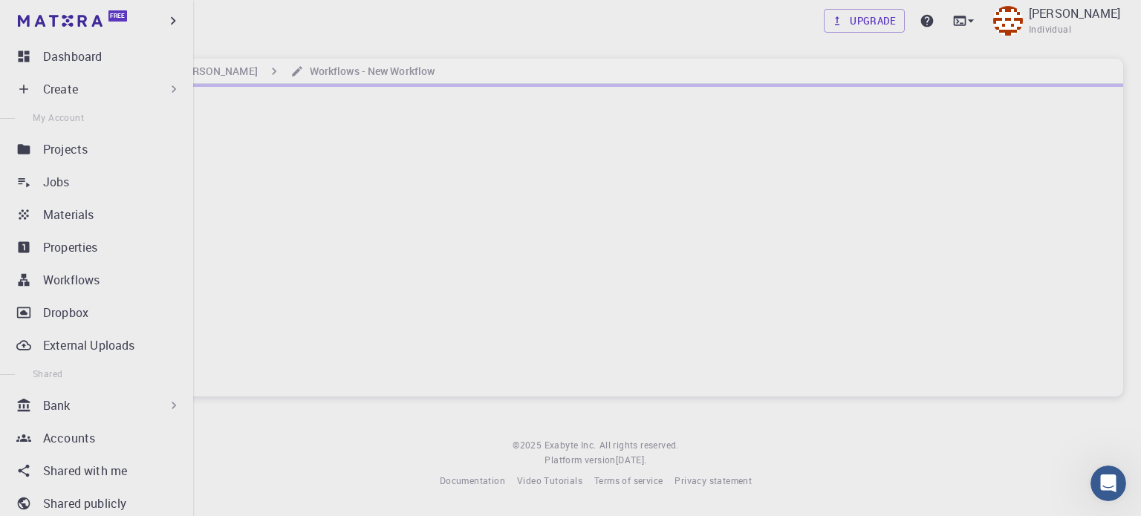
click at [35, 94] on div "Create" at bounding box center [99, 89] width 175 height 30
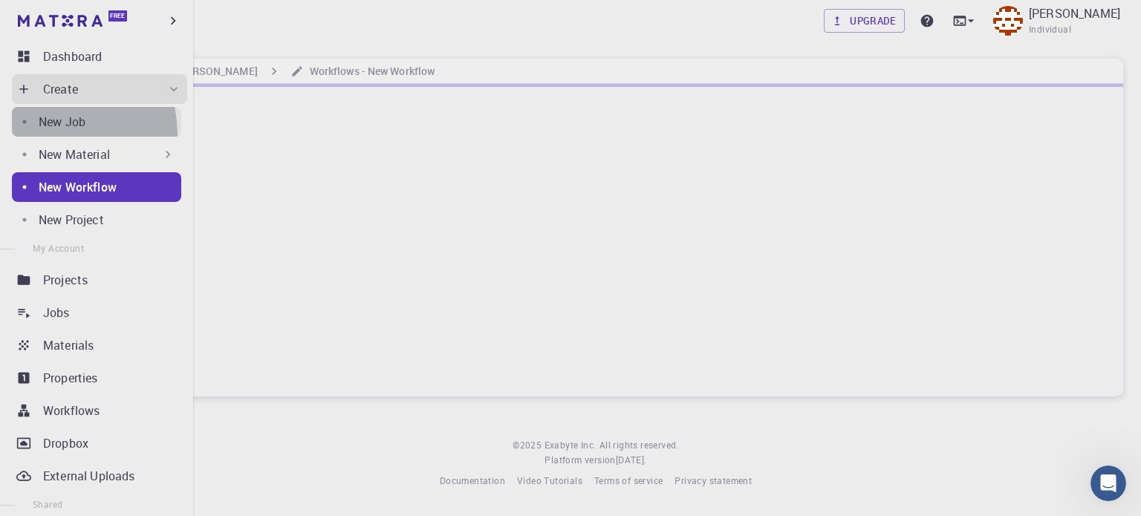
click at [44, 134] on link "New Job" at bounding box center [96, 122] width 169 height 30
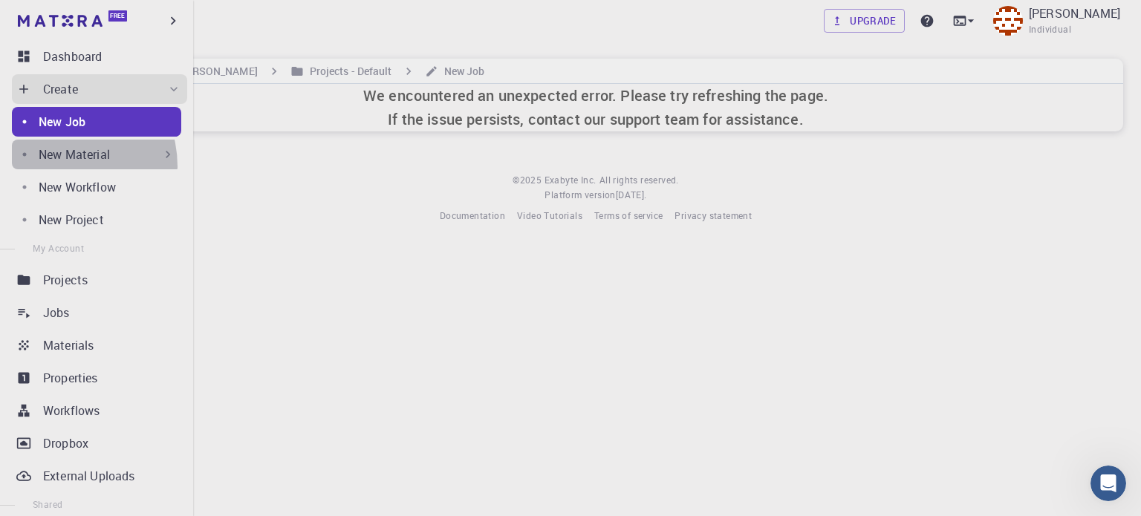
click at [56, 166] on div "New Material" at bounding box center [96, 155] width 169 height 30
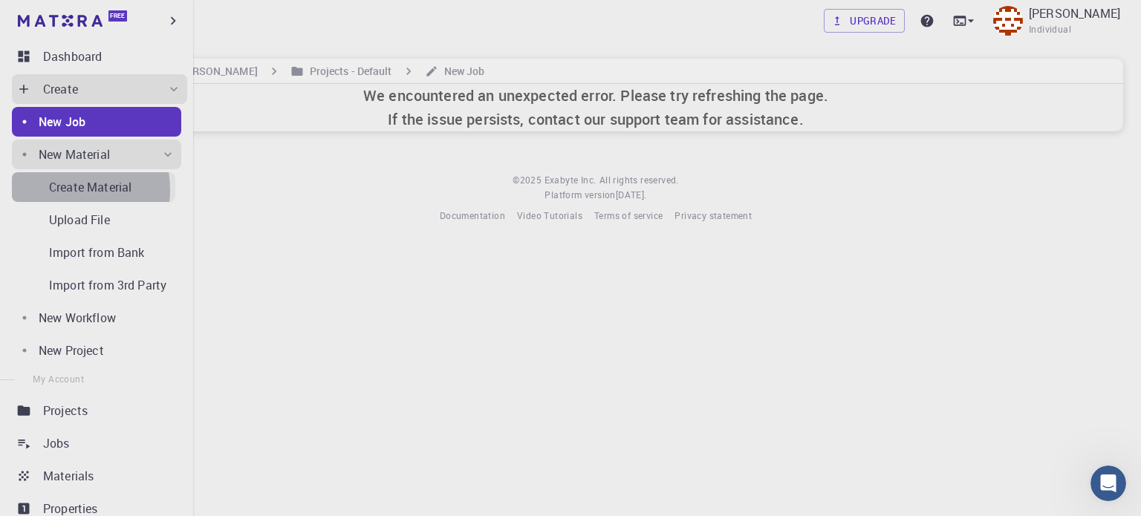
click at [56, 190] on p "Create Material" at bounding box center [90, 187] width 82 height 18
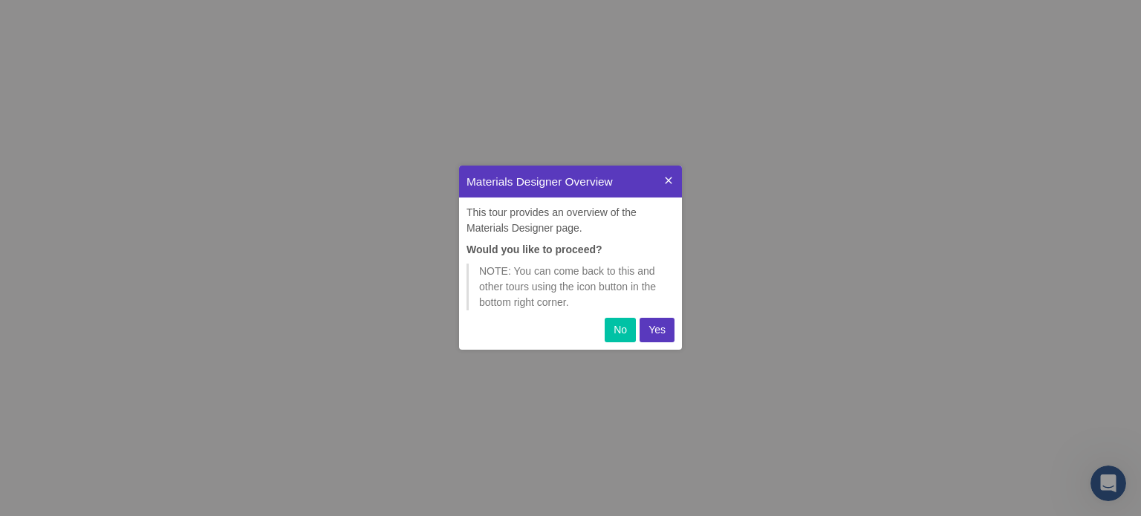
scroll to position [172, 211]
click at [653, 328] on p "Yes" at bounding box center [657, 330] width 17 height 16
